Goal: Task Accomplishment & Management: Manage account settings

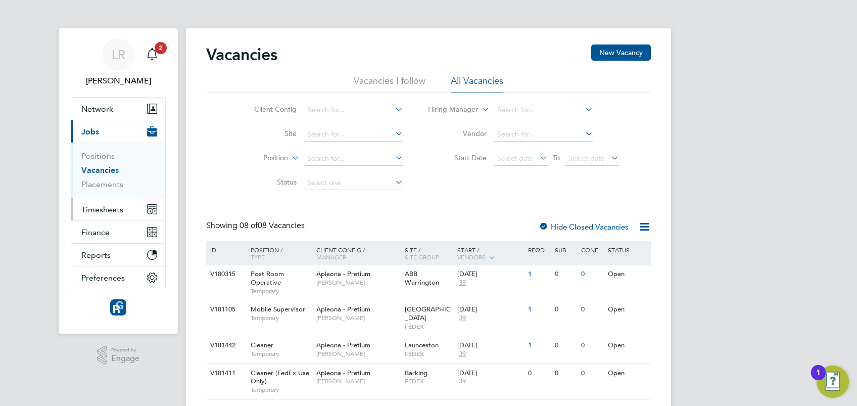
click at [103, 206] on span "Timesheets" at bounding box center [102, 210] width 42 height 10
click at [105, 206] on span "Timesheets" at bounding box center [102, 210] width 42 height 10
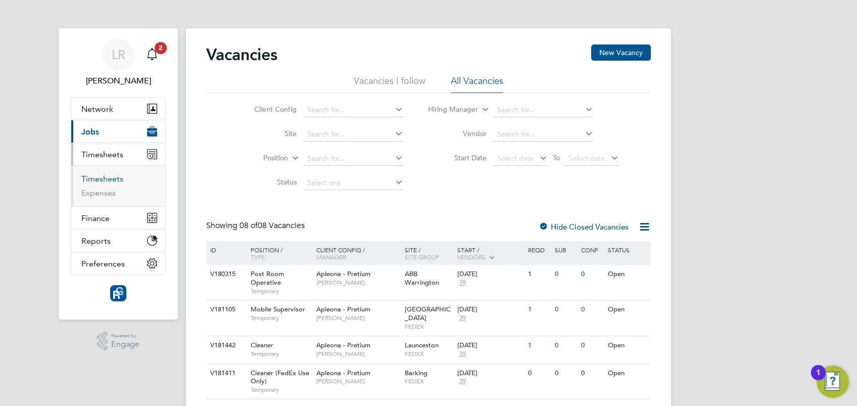
click at [97, 178] on link "Timesheets" at bounding box center [102, 179] width 42 height 10
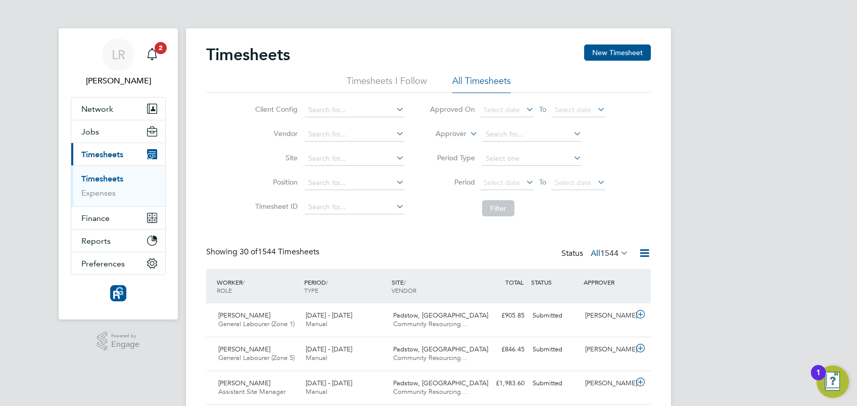
click at [394, 207] on icon at bounding box center [394, 206] width 0 height 14
click at [524, 182] on icon at bounding box center [524, 182] width 0 height 14
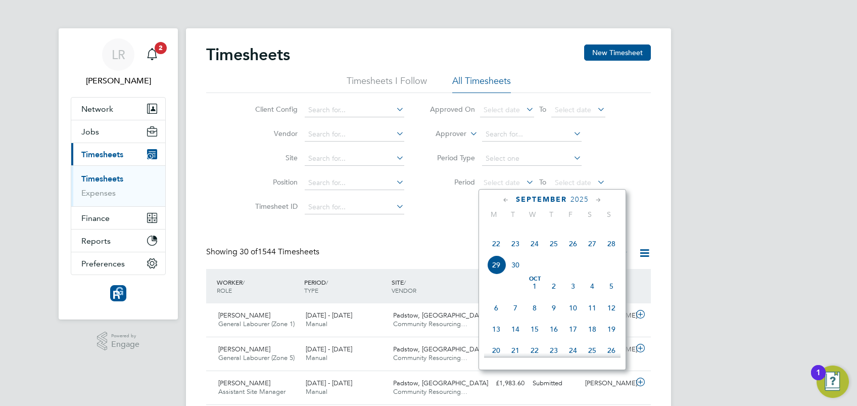
click at [427, 215] on li "Filter" at bounding box center [517, 208] width 201 height 26
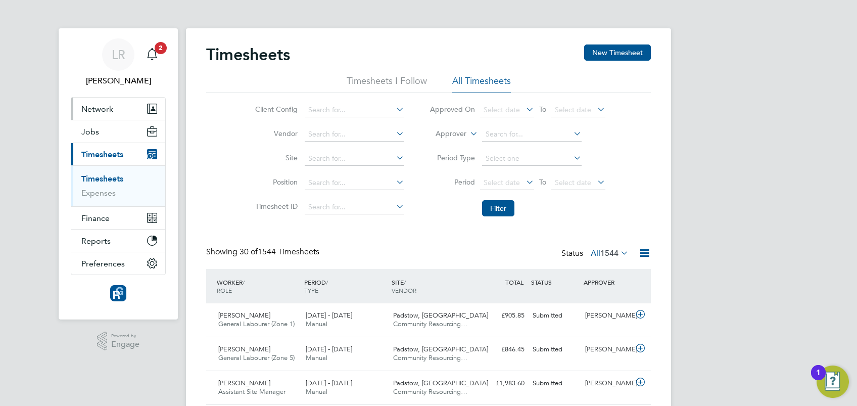
click at [102, 110] on span "Network" at bounding box center [97, 109] width 32 height 10
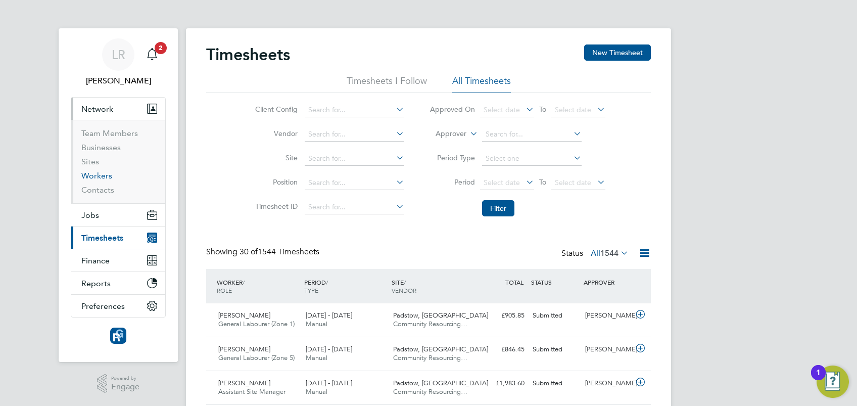
click at [96, 179] on link "Workers" at bounding box center [96, 176] width 31 height 10
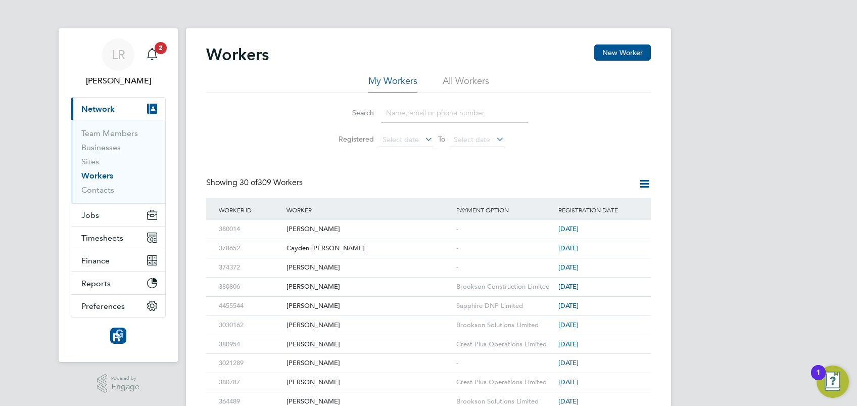
click at [408, 109] on input at bounding box center [455, 113] width 148 height 20
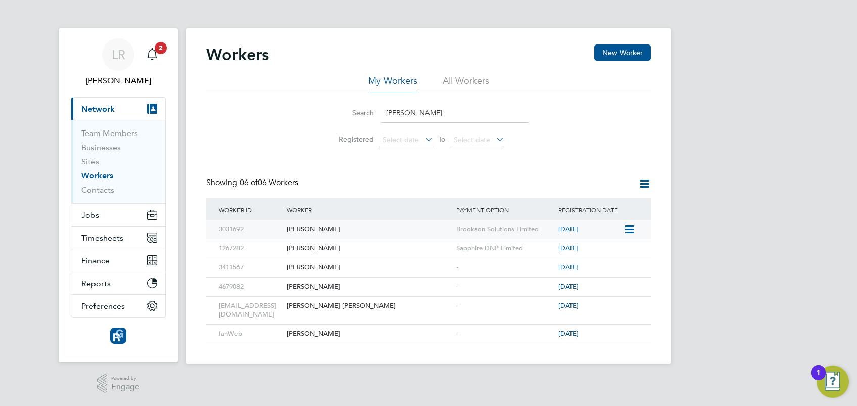
type input "ian"
click at [227, 228] on div "3031692" at bounding box center [250, 229] width 68 height 19
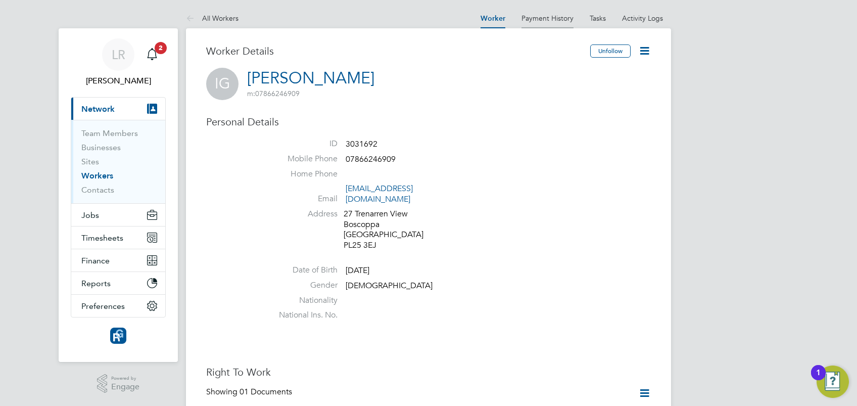
click at [551, 16] on link "Payment History" at bounding box center [548, 18] width 52 height 9
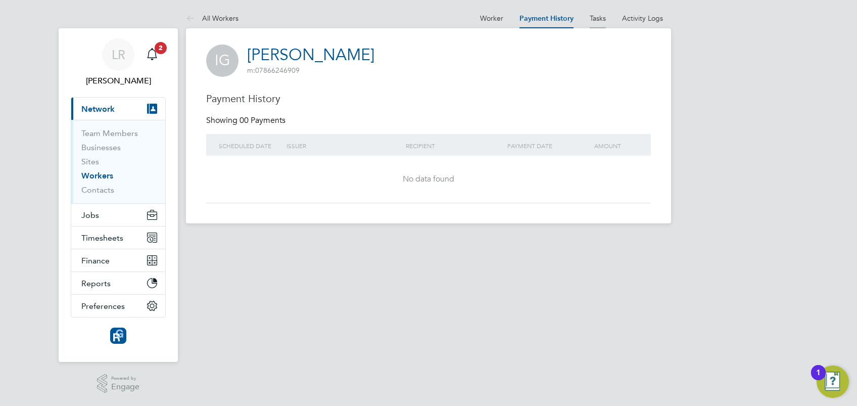
click at [603, 16] on link "Tasks" at bounding box center [598, 18] width 16 height 9
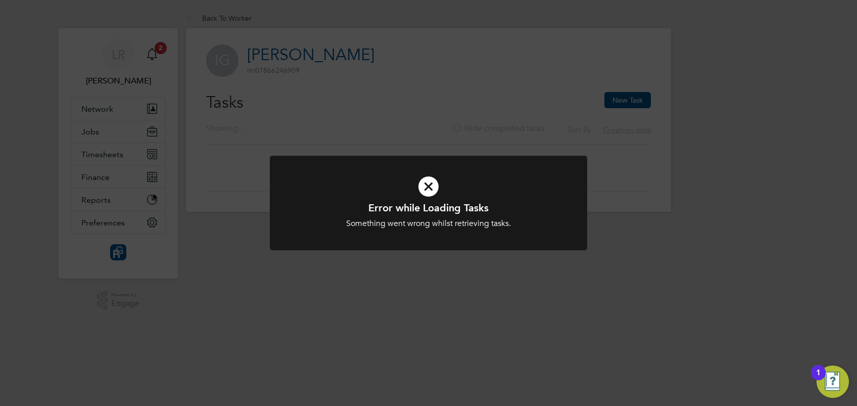
click at [426, 189] on icon at bounding box center [428, 186] width 263 height 39
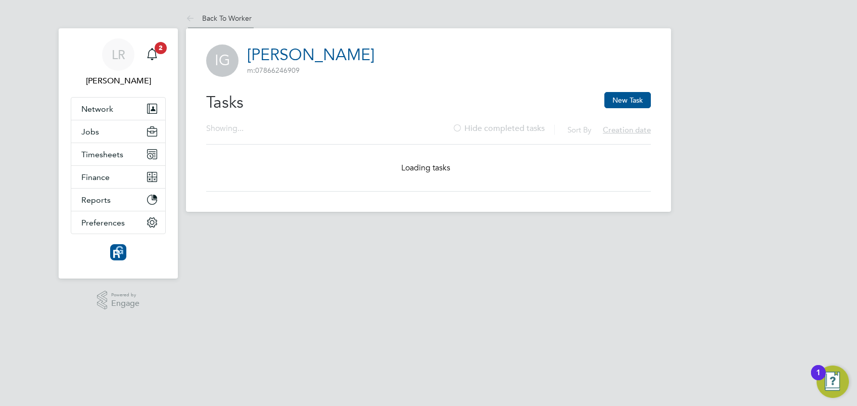
click at [220, 17] on link "Back To Worker" at bounding box center [219, 18] width 66 height 9
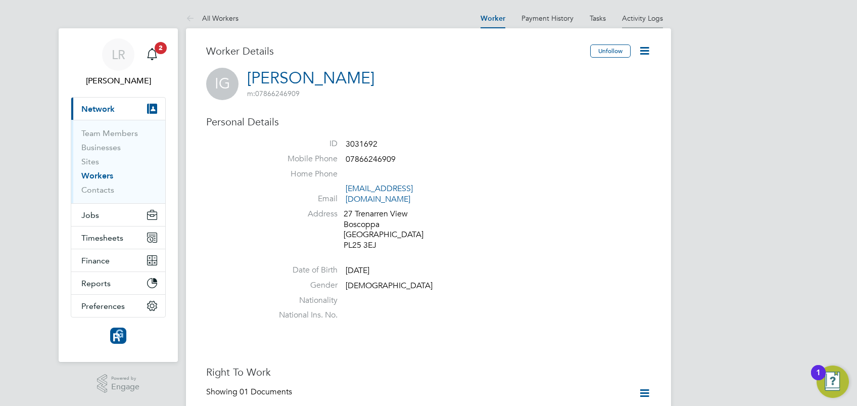
click at [643, 19] on link "Activity Logs" at bounding box center [642, 18] width 41 height 9
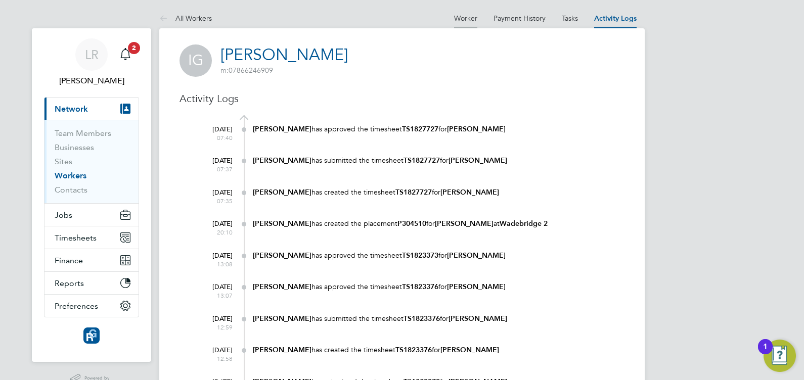
click at [467, 20] on link "Worker" at bounding box center [465, 18] width 23 height 9
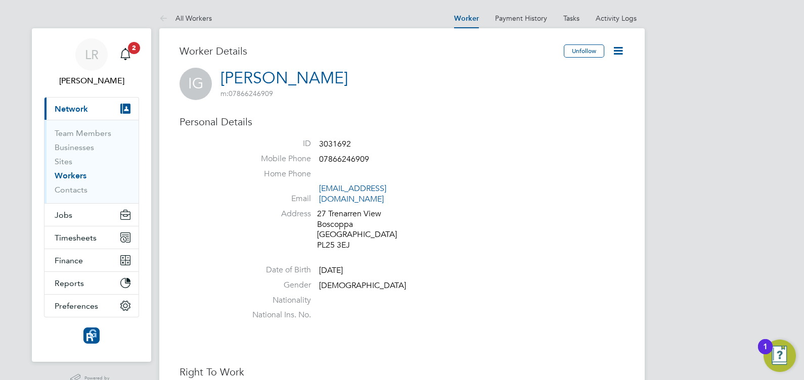
click at [618, 53] on icon at bounding box center [618, 50] width 13 height 13
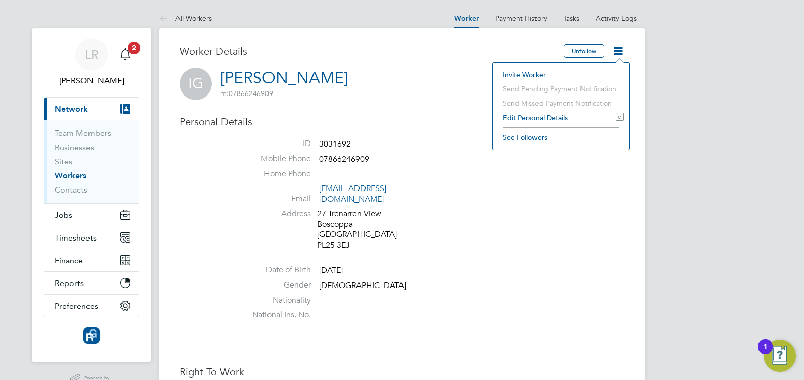
click at [427, 239] on li "Address [STREET_ADDRESS]" at bounding box center [432, 231] width 384 height 44
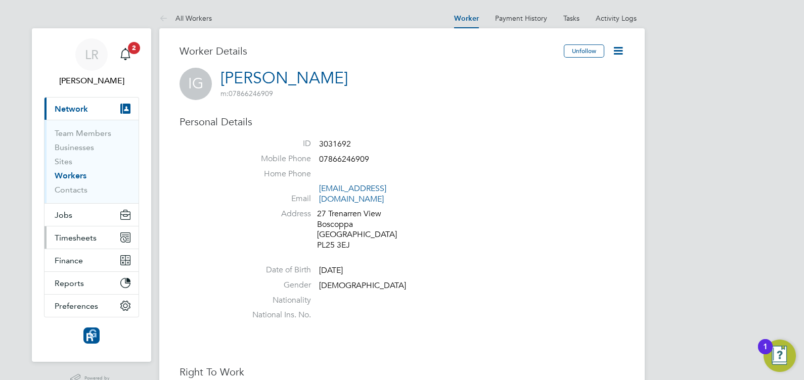
click at [86, 240] on span "Timesheets" at bounding box center [76, 238] width 42 height 10
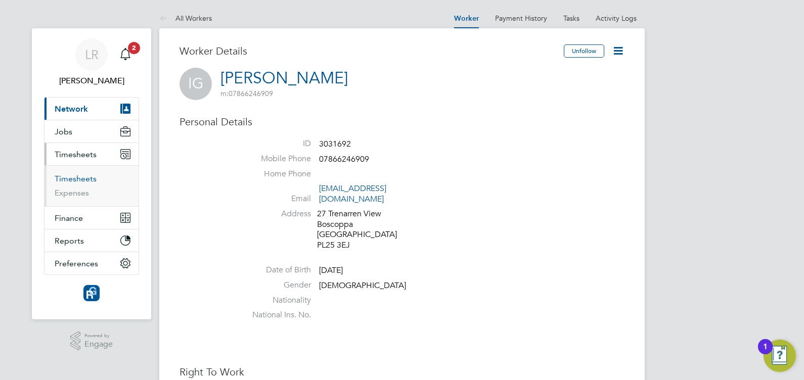
click at [76, 178] on link "Timesheets" at bounding box center [76, 179] width 42 height 10
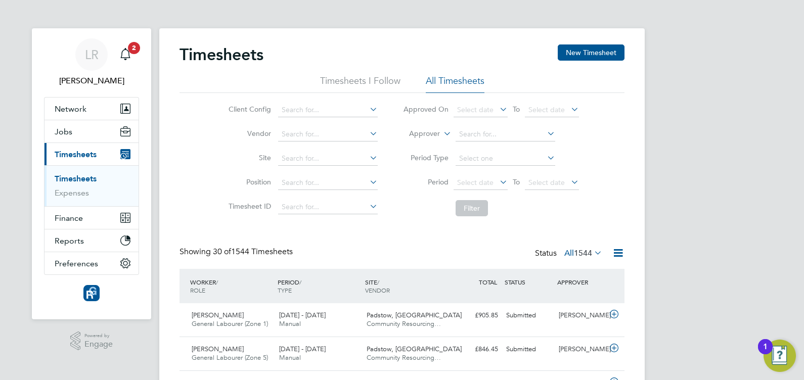
click at [497, 184] on icon at bounding box center [497, 182] width 0 height 14
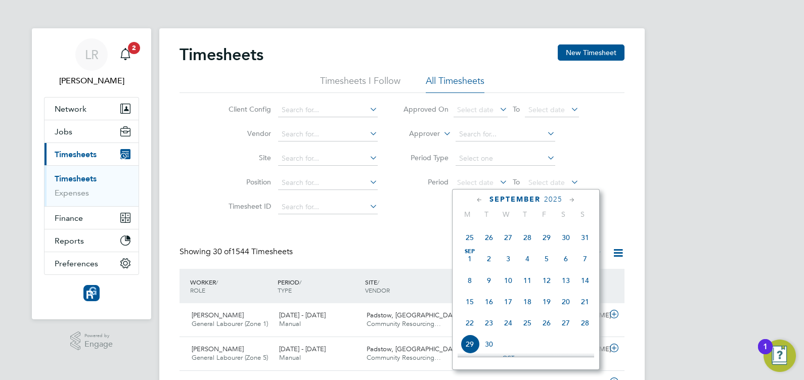
click at [466, 268] on span "[DATE]" at bounding box center [469, 258] width 19 height 19
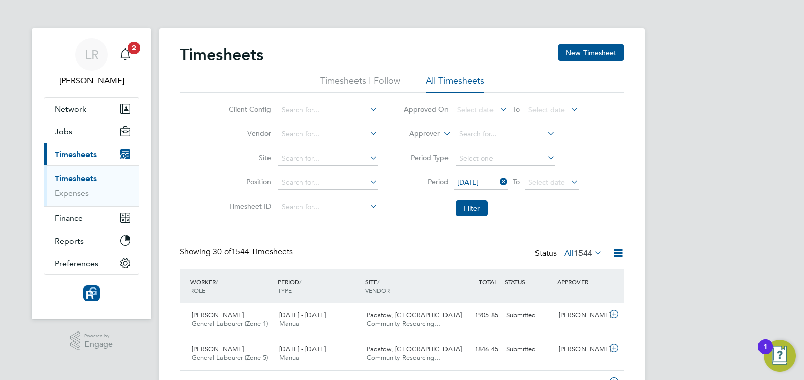
click at [569, 179] on icon at bounding box center [569, 182] width 0 height 14
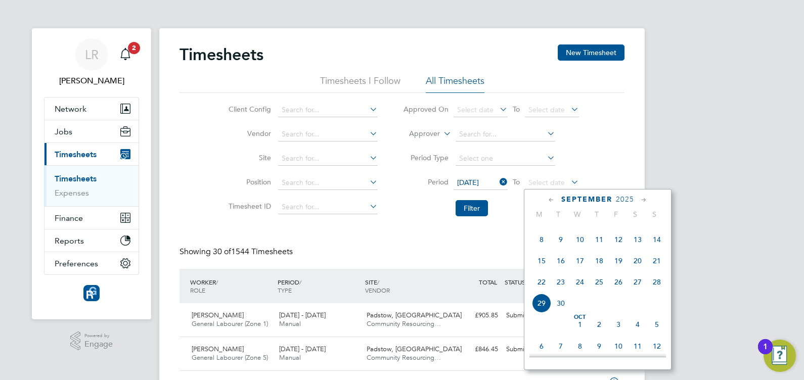
click at [657, 227] on span "7" at bounding box center [656, 217] width 19 height 19
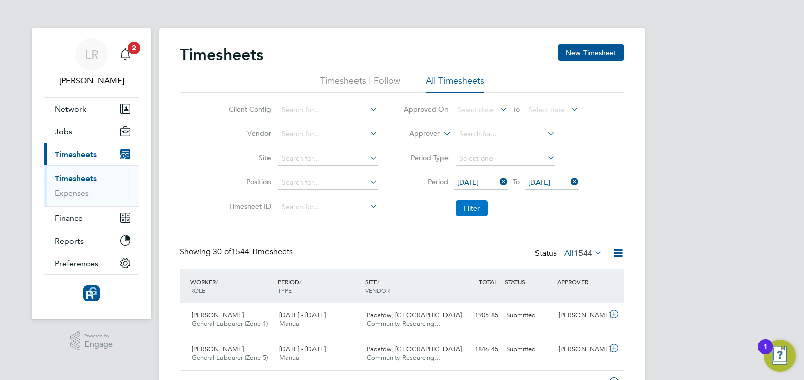
click at [470, 207] on button "Filter" at bounding box center [471, 208] width 32 height 16
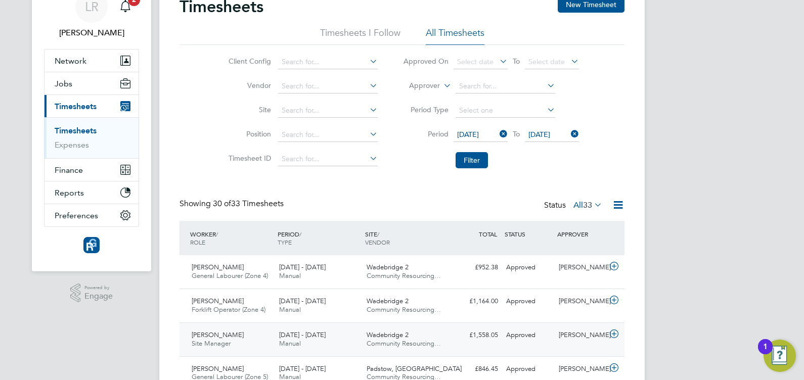
click at [214, 334] on span "[PERSON_NAME]" at bounding box center [218, 335] width 52 height 9
